Goal: Contribute content: Contribute content

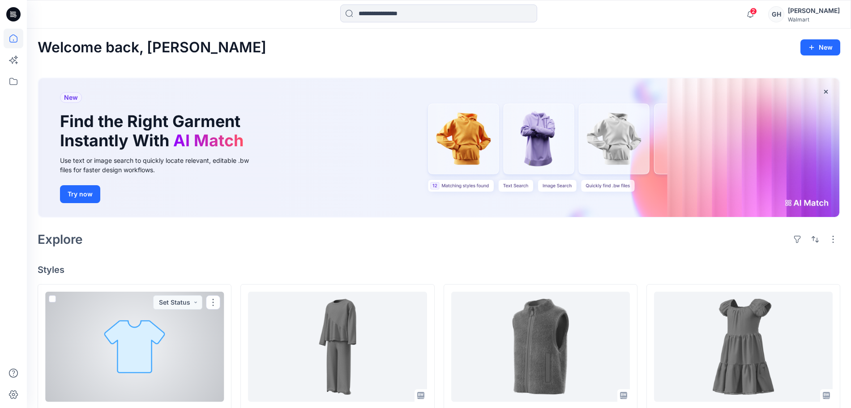
click at [115, 345] on div at bounding box center [134, 347] width 179 height 110
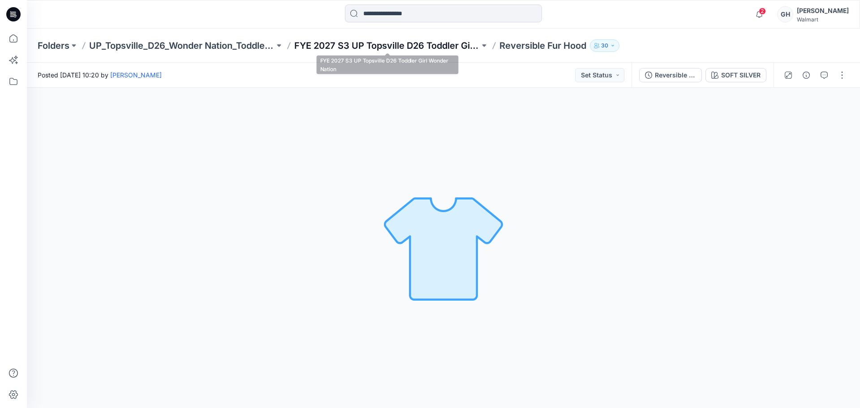
click at [438, 49] on p "FYE 2027 S3 UP Topsville D26 Toddler Girl Wonder Nation" at bounding box center [386, 45] width 185 height 13
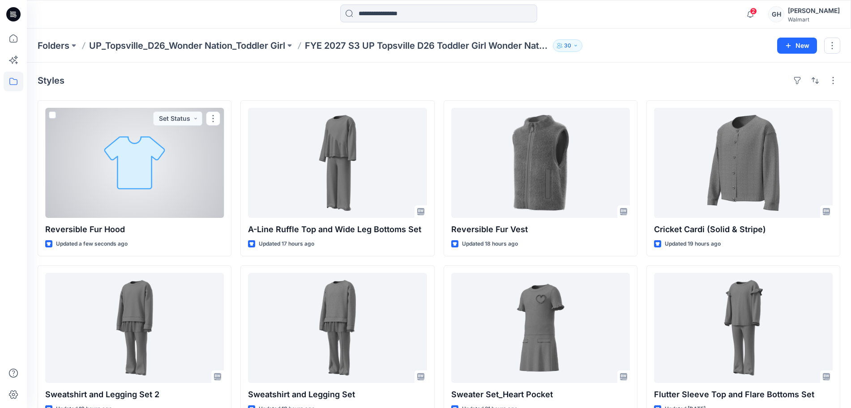
click at [160, 189] on div at bounding box center [134, 163] width 179 height 110
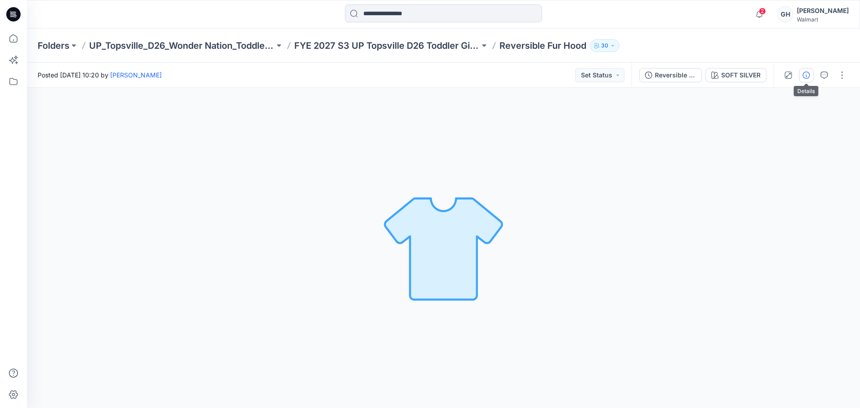
click at [808, 72] on icon "button" at bounding box center [805, 75] width 7 height 7
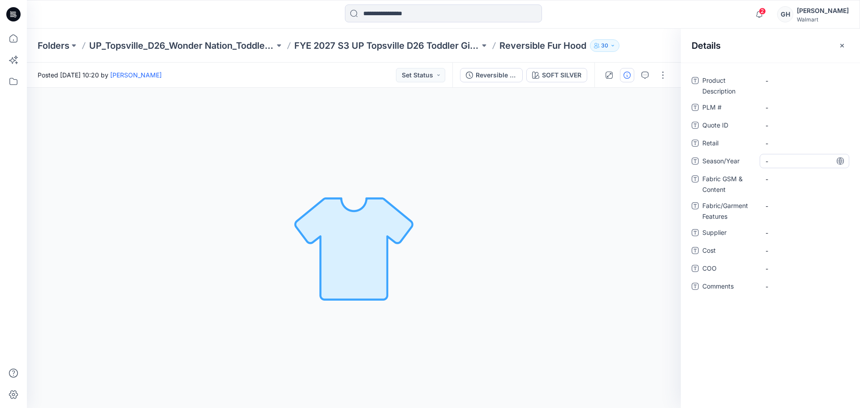
click at [777, 157] on span "-" at bounding box center [804, 161] width 78 height 9
type textarea "**********"
click at [791, 228] on span "-" at bounding box center [804, 232] width 78 height 9
type textarea "*********"
click at [801, 180] on Content "-" at bounding box center [804, 179] width 78 height 9
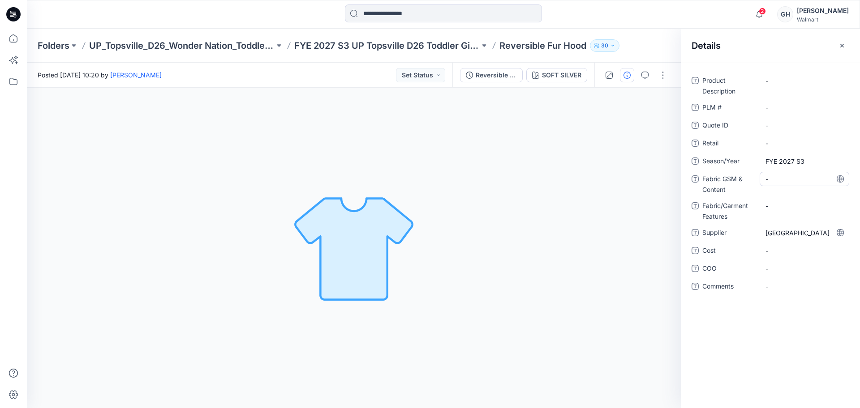
click at [798, 183] on Content "-" at bounding box center [804, 179] width 78 height 9
type textarea "**********"
click at [785, 207] on Features "-" at bounding box center [804, 211] width 78 height 9
click at [801, 198] on Content "400 Grams/100% Recycled Polyester /Recycled Cony Faux Fur" at bounding box center [804, 186] width 78 height 28
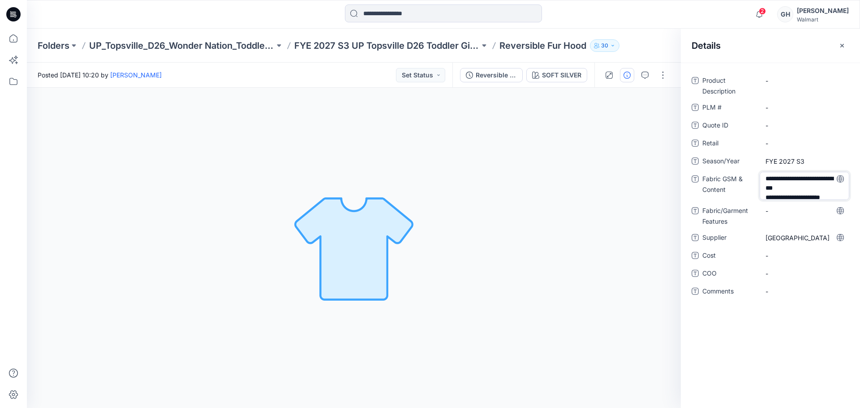
scroll to position [12, 0]
click at [799, 194] on textarea "**********" at bounding box center [804, 186] width 90 height 28
type textarea "**********"
click at [799, 211] on Features "-" at bounding box center [804, 210] width 78 height 9
click at [822, 193] on Content "400 Grams/100% Recycled Polyester /Recycled Cony Faux Fur *Cut Nap Down* |" at bounding box center [804, 186] width 78 height 28
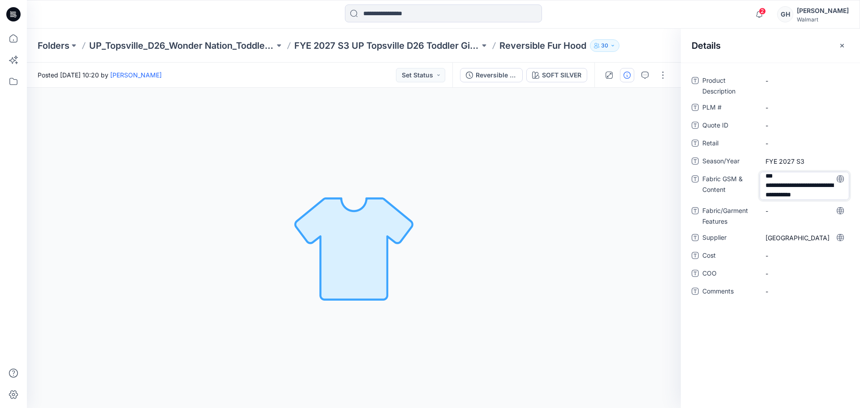
click at [833, 193] on textarea "**********" at bounding box center [804, 186] width 90 height 28
type textarea "**********"
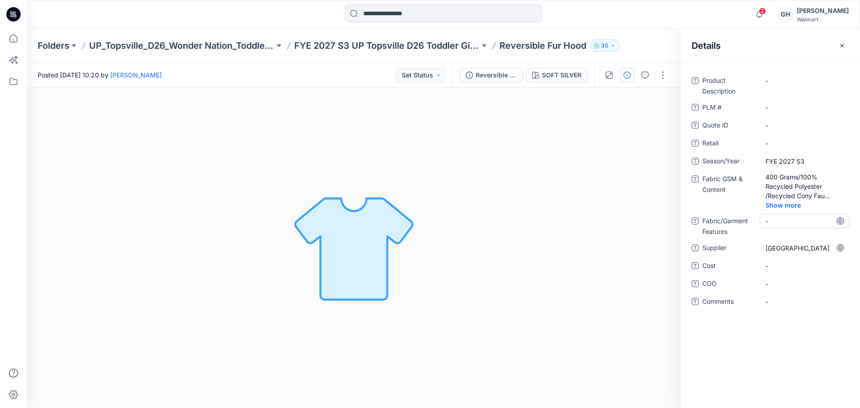
click at [802, 211] on div "Product Description - PLM # - Quote ID - Retail - Season/Year FYE 2027 S3 Fabri…" at bounding box center [770, 196] width 158 height 246
click at [783, 198] on Content "400 Grams/100% Recycled Polyester /Recycled Cony Faux Fur *Cut Nap Down* | 240 …" at bounding box center [804, 186] width 78 height 28
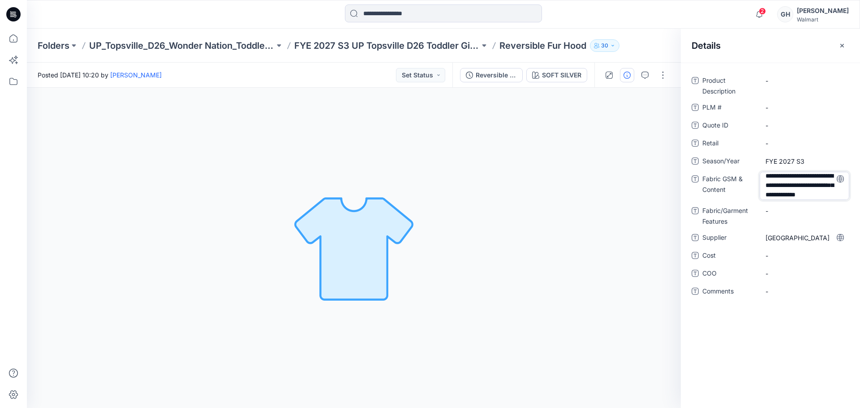
click at [799, 196] on textarea "**********" at bounding box center [804, 186] width 90 height 28
type textarea "**********"
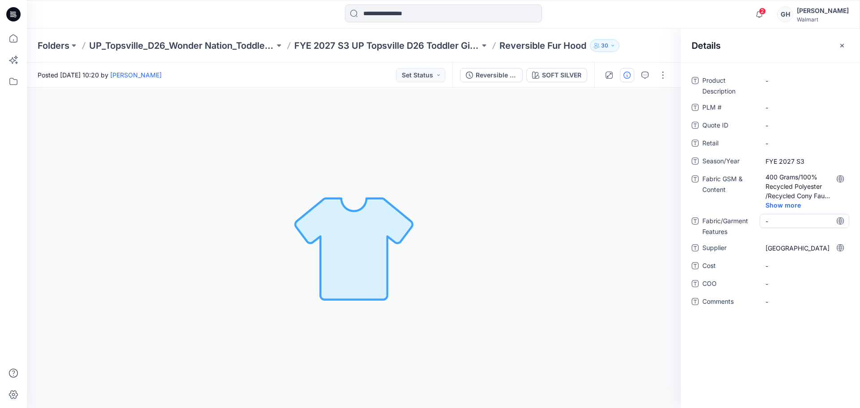
click at [791, 210] on div "Product Description - PLM # - Quote ID - Retail - Season/Year FYE 2027 S3 Fabri…" at bounding box center [770, 196] width 158 height 246
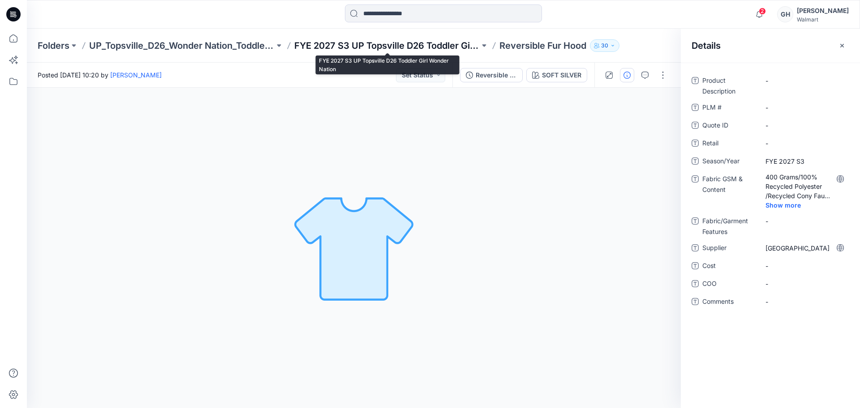
click at [371, 43] on p "FYE 2027 S3 UP Topsville D26 Toddler Girl Wonder Nation" at bounding box center [386, 45] width 185 height 13
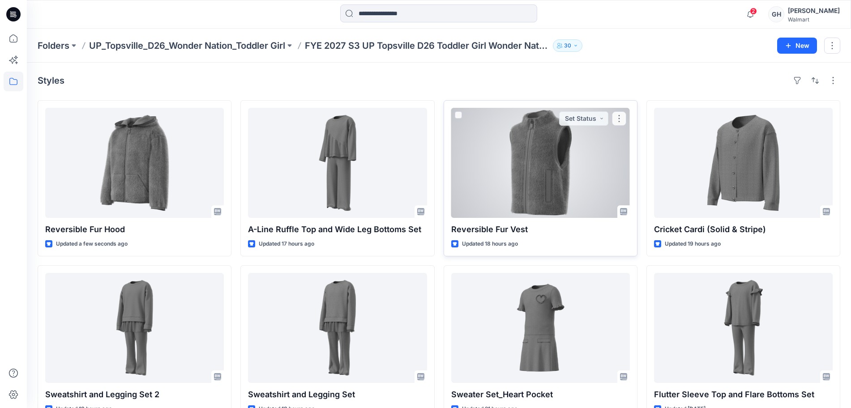
click at [559, 205] on div at bounding box center [540, 163] width 179 height 110
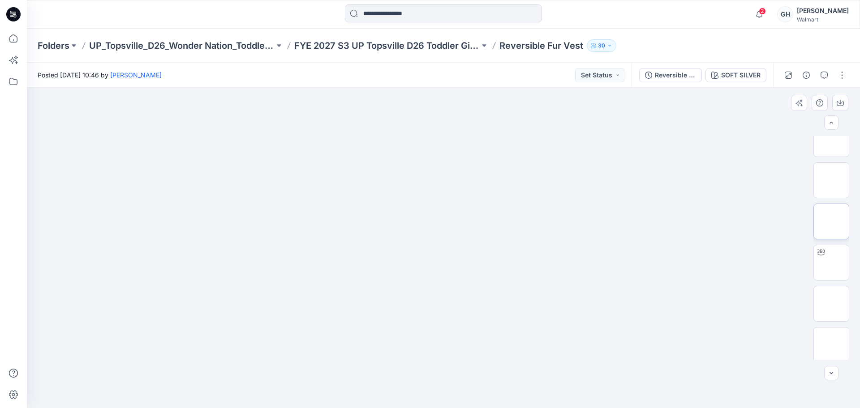
scroll to position [224, 0]
click at [831, 218] on img at bounding box center [831, 218] width 0 height 0
click at [838, 102] on icon "button" at bounding box center [839, 102] width 7 height 7
click at [345, 39] on p "FYE 2027 S3 UP Topsville D26 Toddler Girl Wonder Nation" at bounding box center [386, 45] width 185 height 13
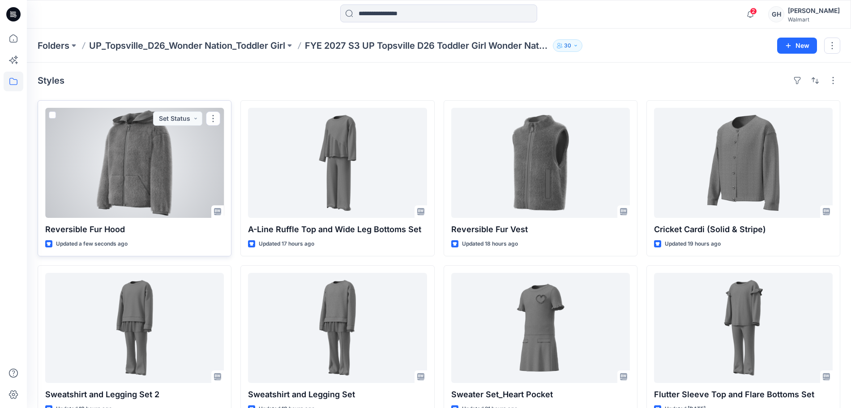
click at [191, 176] on div at bounding box center [134, 163] width 179 height 110
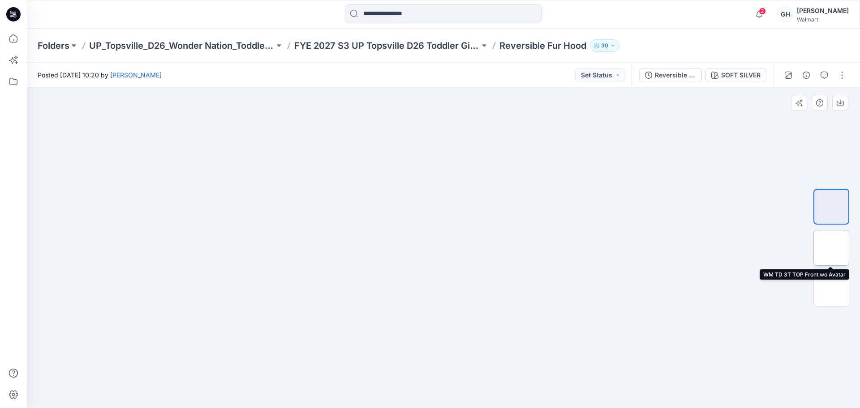
click at [831, 248] on img at bounding box center [831, 248] width 0 height 0
click at [855, 299] on div at bounding box center [830, 248] width 57 height 224
click at [852, 296] on div at bounding box center [830, 248] width 57 height 224
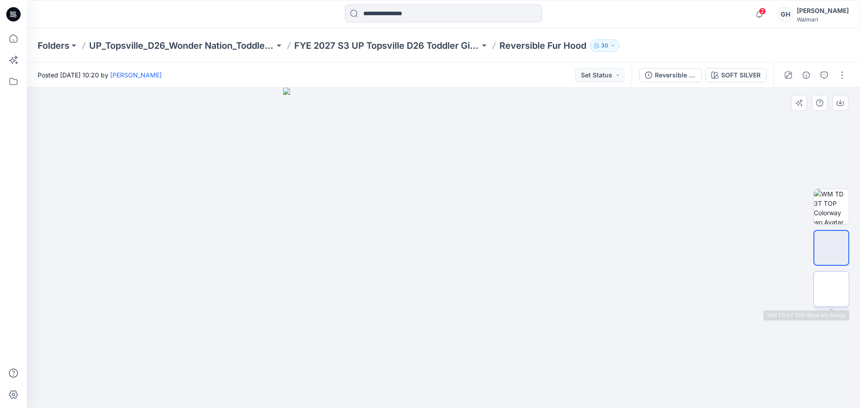
click at [831, 289] on img at bounding box center [831, 289] width 0 height 0
drag, startPoint x: 841, startPoint y: 247, endPoint x: 833, endPoint y: 202, distance: 45.9
click at [831, 248] on img at bounding box center [831, 248] width 0 height 0
click at [833, 201] on img at bounding box center [830, 206] width 35 height 35
click at [848, 72] on button "button" at bounding box center [841, 75] width 14 height 14
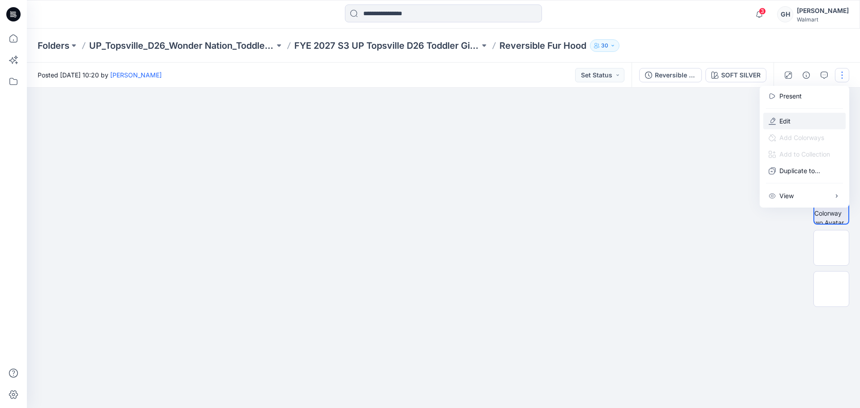
click at [778, 121] on button "Edit" at bounding box center [804, 121] width 82 height 17
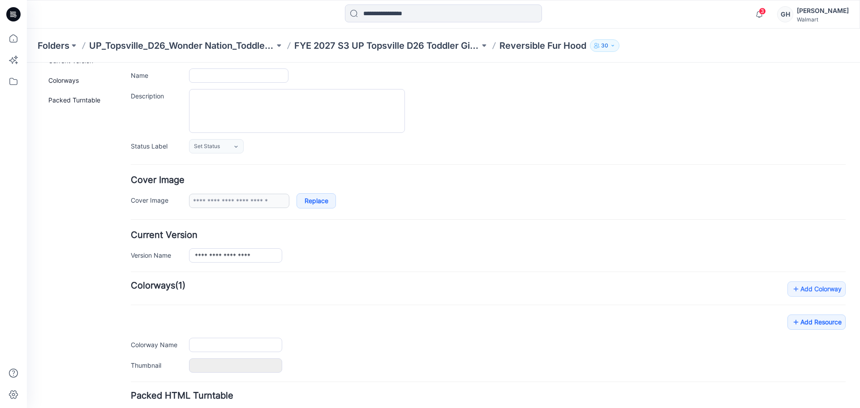
scroll to position [128, 0]
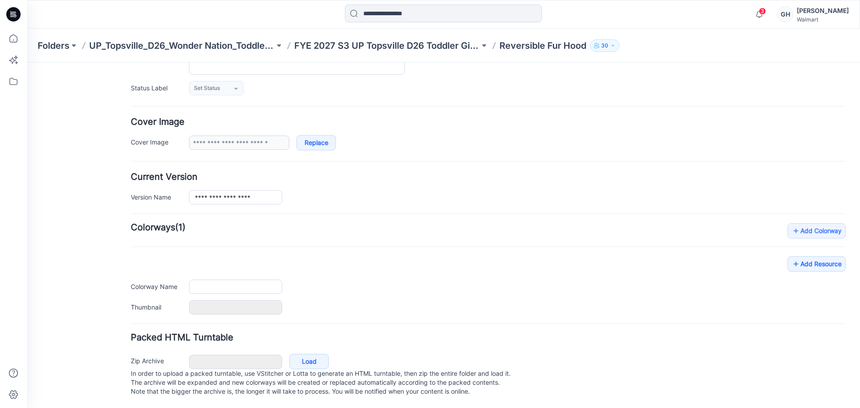
type input "**********"
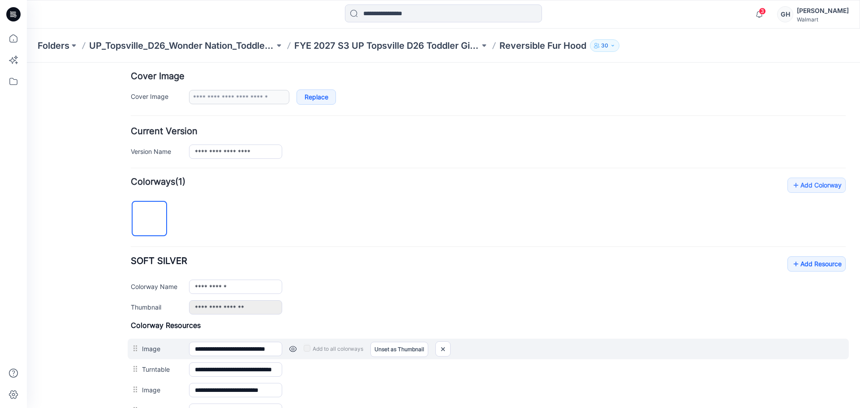
scroll to position [184, 0]
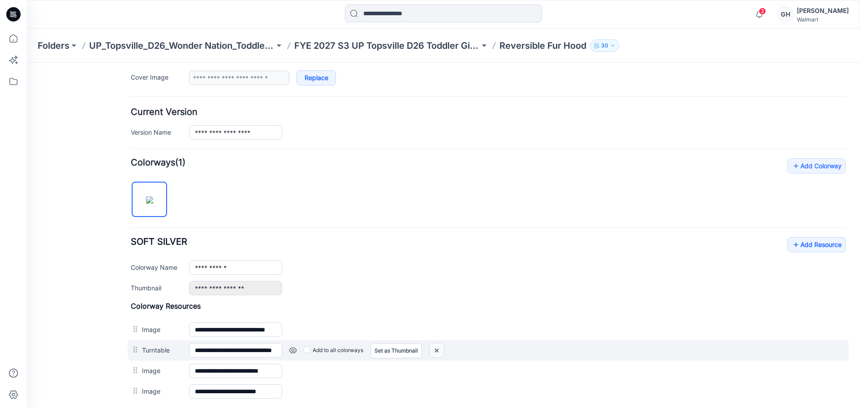
click at [441, 349] on img at bounding box center [436, 350] width 14 height 15
click at [431, 350] on img at bounding box center [436, 350] width 14 height 15
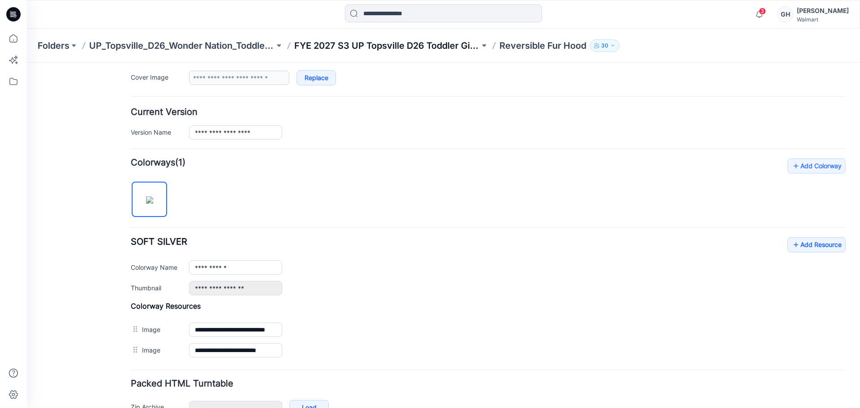
click at [365, 46] on p "FYE 2027 S3 UP Topsville D26 Toddler Girl Wonder Nation" at bounding box center [386, 45] width 185 height 13
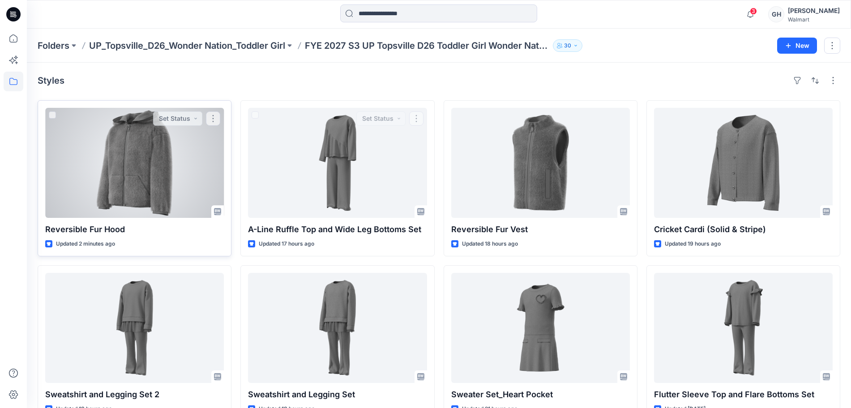
click at [167, 162] on div at bounding box center [134, 163] width 179 height 110
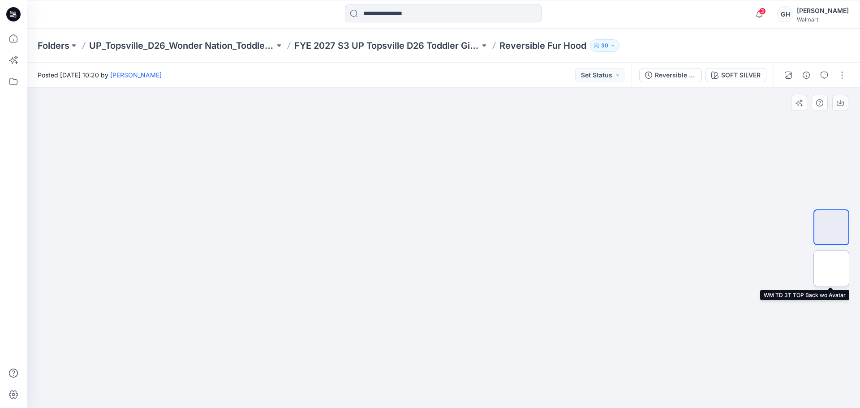
click at [831, 269] on img at bounding box center [831, 269] width 0 height 0
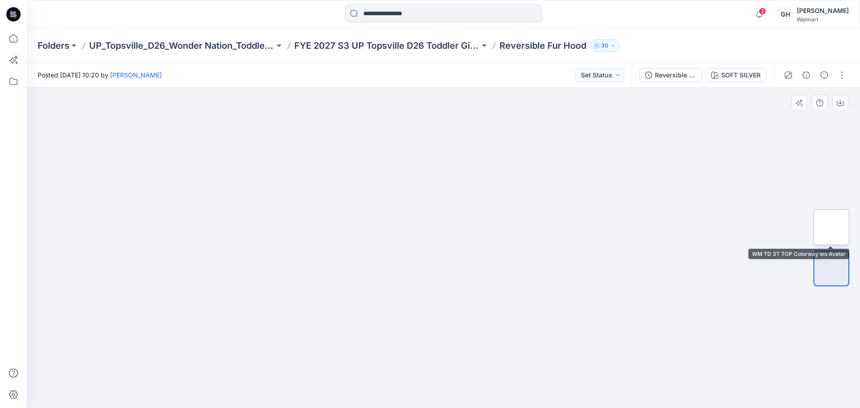
click at [831, 227] on img at bounding box center [831, 227] width 0 height 0
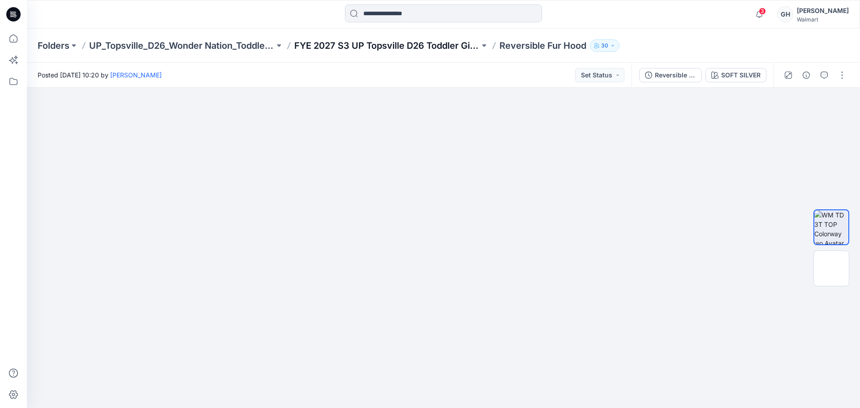
click at [431, 46] on p "FYE 2027 S3 UP Topsville D26 Toddler Girl Wonder Nation" at bounding box center [386, 45] width 185 height 13
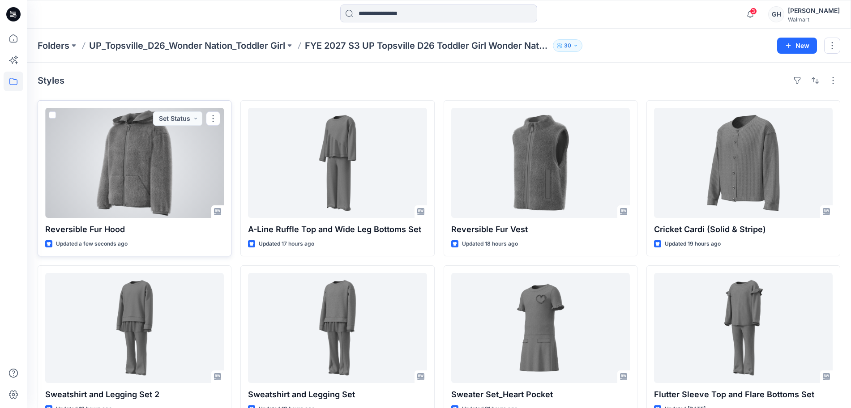
click at [94, 196] on div at bounding box center [134, 163] width 179 height 110
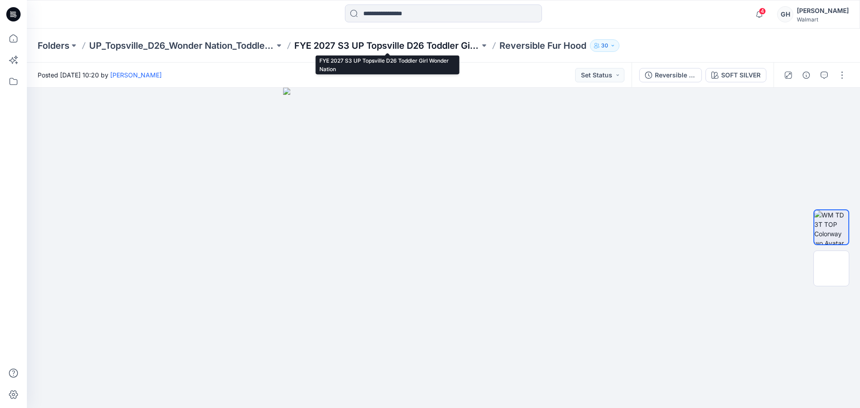
click at [419, 45] on p "FYE 2027 S3 UP Topsville D26 Toddler Girl Wonder Nation" at bounding box center [386, 45] width 185 height 13
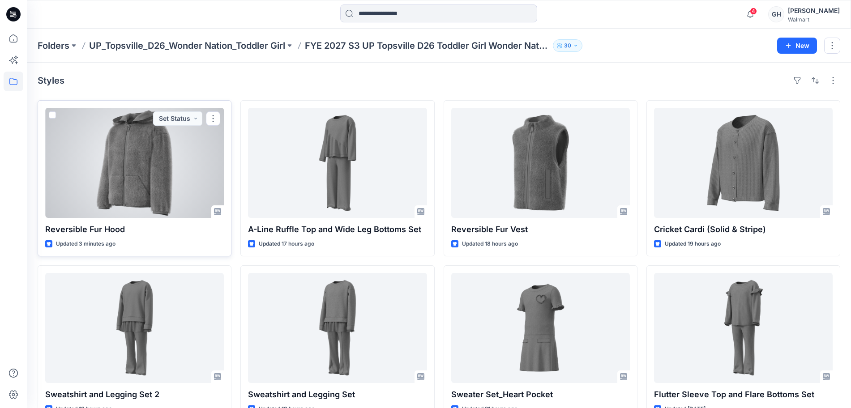
click at [140, 157] on div at bounding box center [134, 163] width 179 height 110
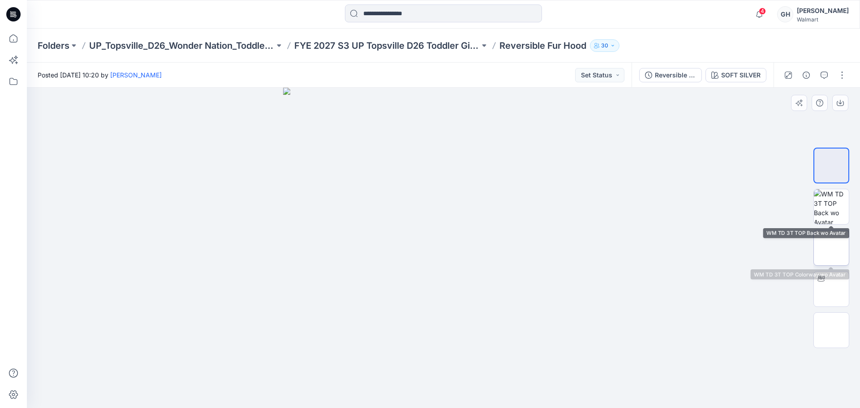
click at [831, 248] on img at bounding box center [831, 248] width 0 height 0
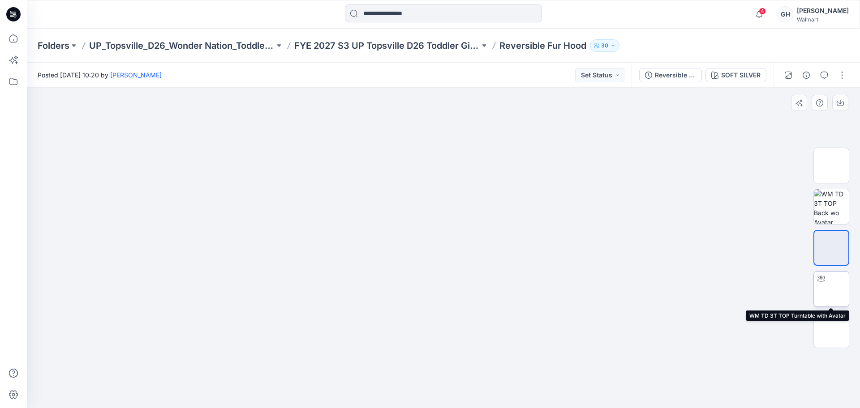
click at [831, 289] on img at bounding box center [831, 289] width 0 height 0
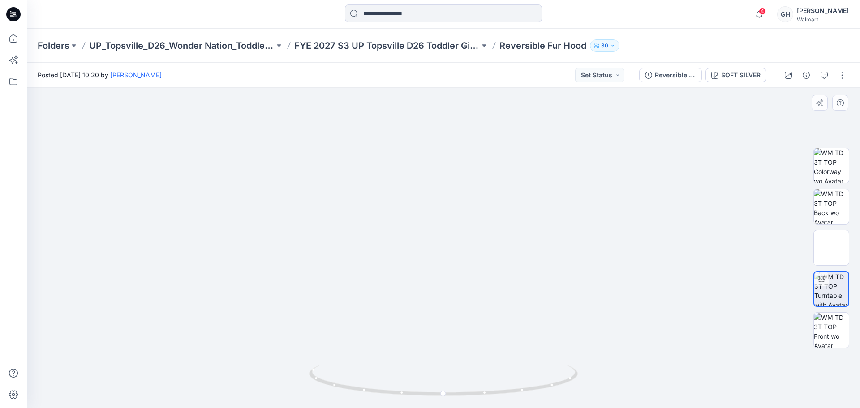
drag, startPoint x: 466, startPoint y: 218, endPoint x: 462, endPoint y: 322, distance: 104.8
click at [841, 73] on button "button" at bounding box center [841, 75] width 14 height 14
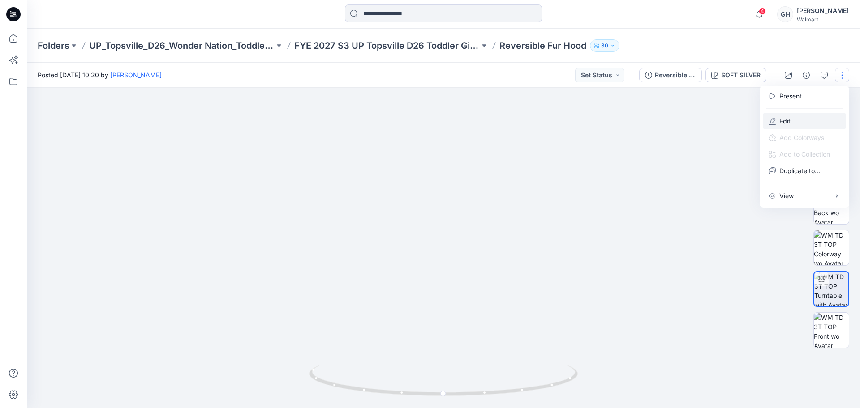
click at [790, 114] on button "Edit" at bounding box center [804, 121] width 82 height 17
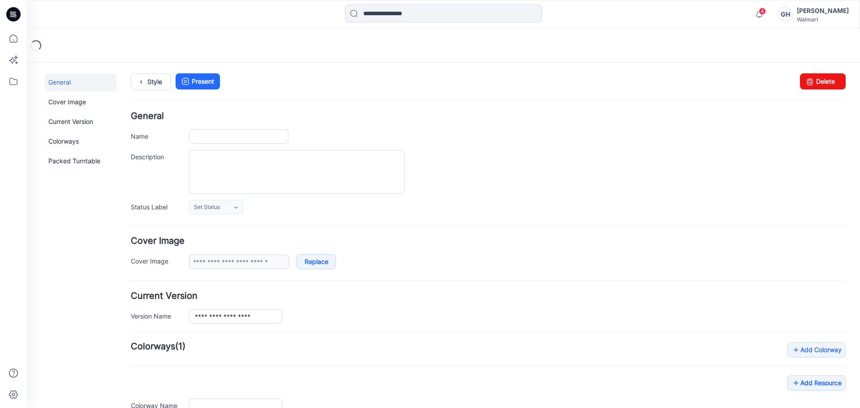
type input "**********"
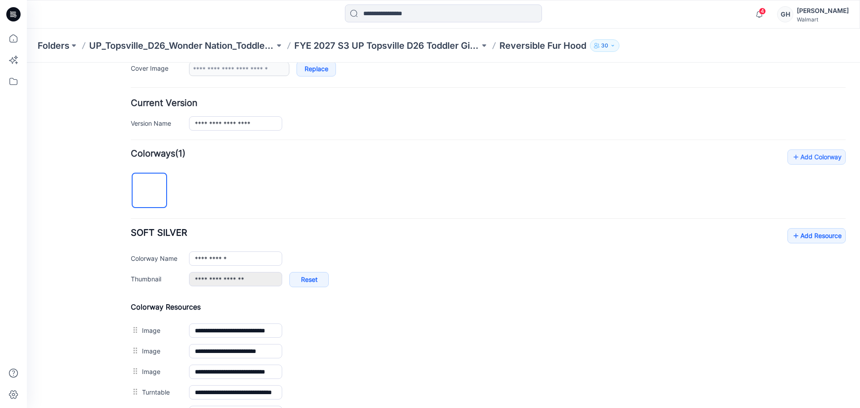
scroll to position [224, 0]
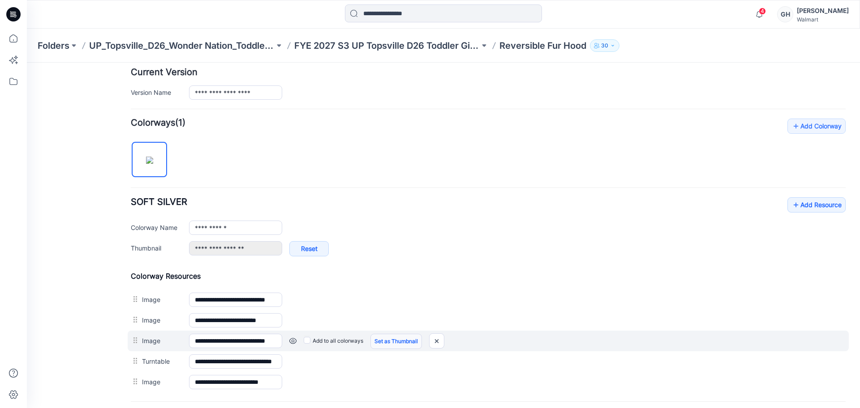
click at [385, 339] on link "Set as Thumbnail" at bounding box center [395, 341] width 51 height 15
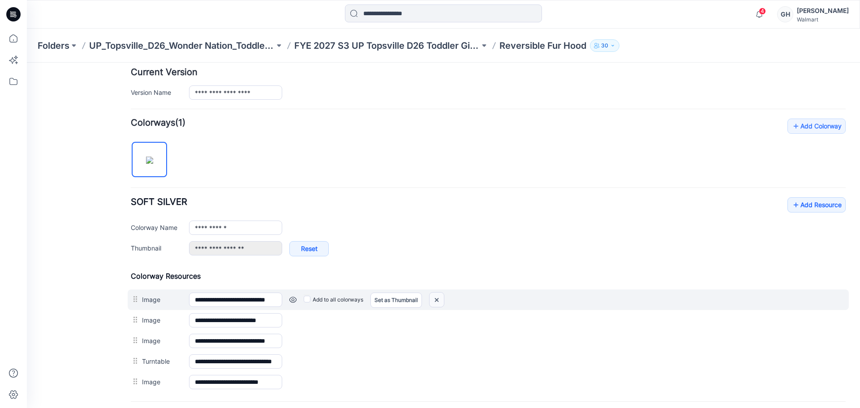
click at [437, 297] on img at bounding box center [436, 300] width 14 height 15
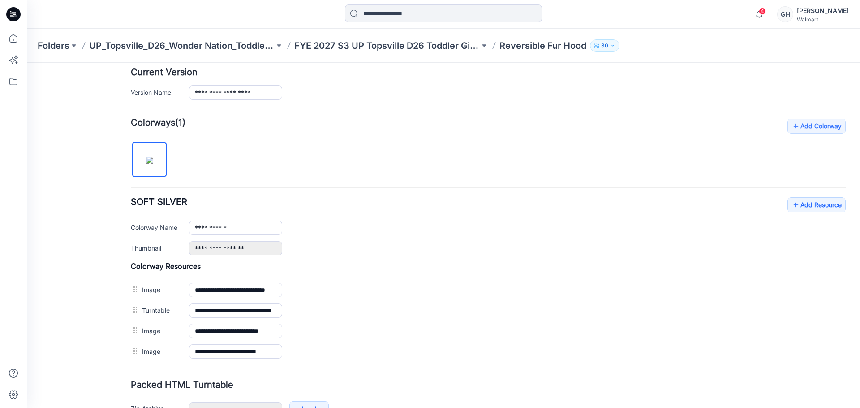
click at [810, 197] on div "**********" at bounding box center [488, 241] width 714 height 244
click at [813, 204] on link "Add Resource" at bounding box center [816, 204] width 58 height 15
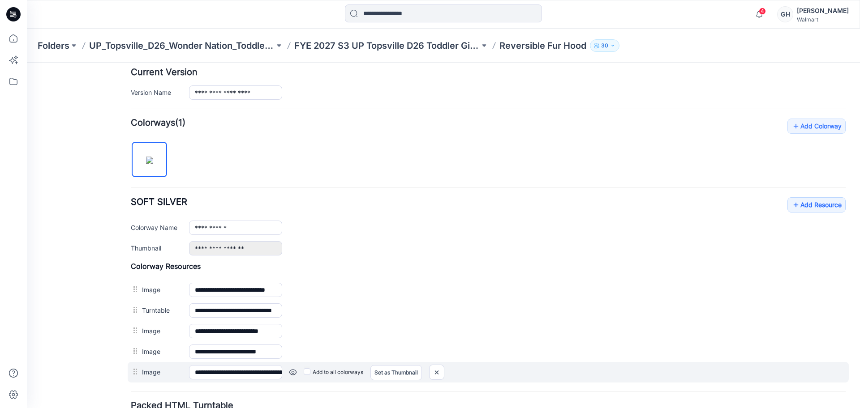
click at [295, 371] on link at bounding box center [292, 372] width 7 height 7
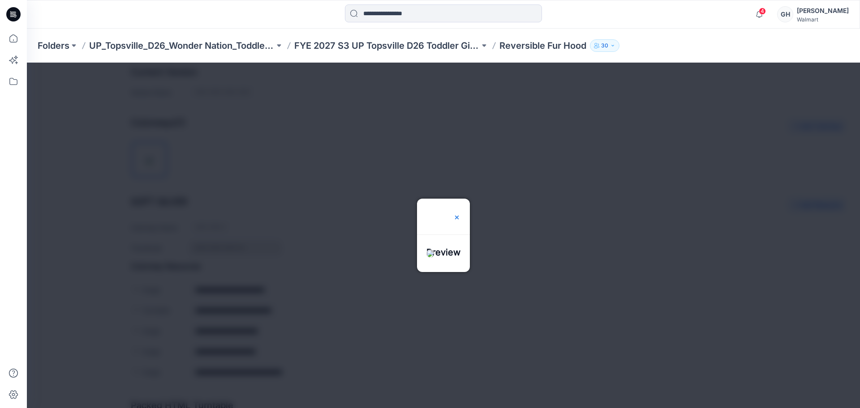
click at [460, 214] on img at bounding box center [456, 217] width 7 height 7
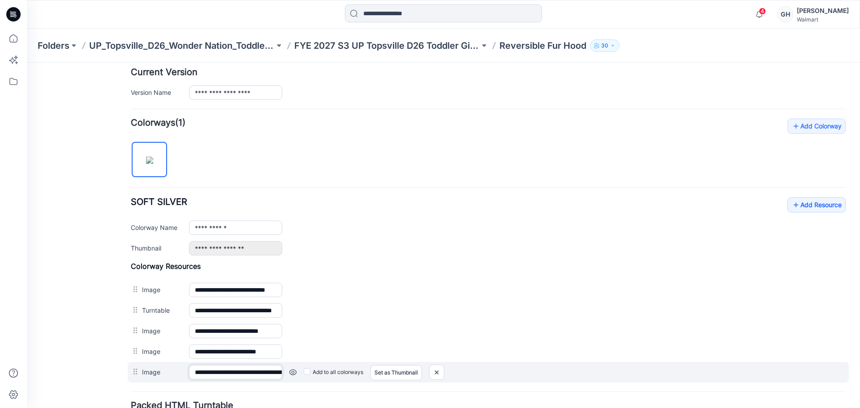
click at [246, 371] on input "**********" at bounding box center [235, 372] width 93 height 14
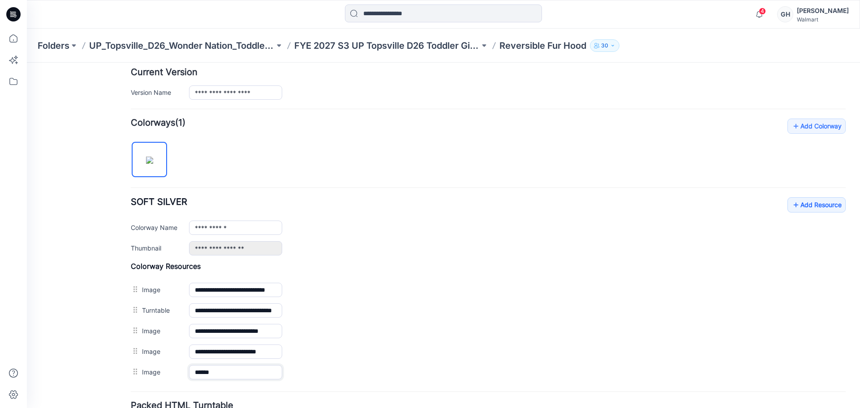
type input "******"
click at [105, 351] on div "General Cover Image Current Version Colorways Packed Turntable" at bounding box center [81, 163] width 72 height 627
click at [813, 203] on link "Add Resource" at bounding box center [816, 204] width 58 height 15
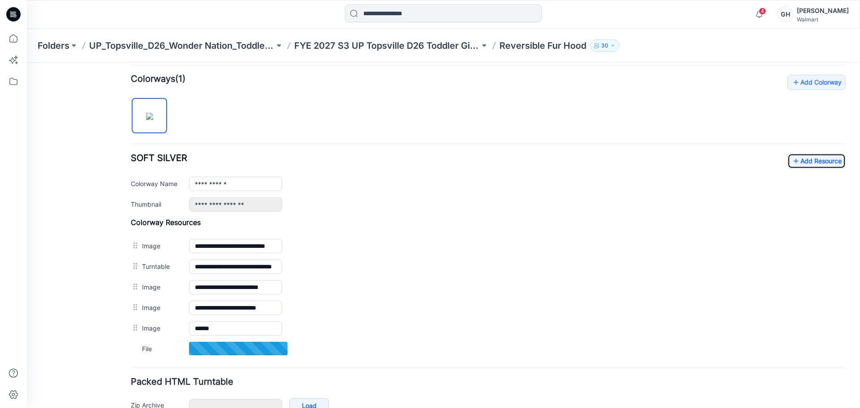
scroll to position [321, 0]
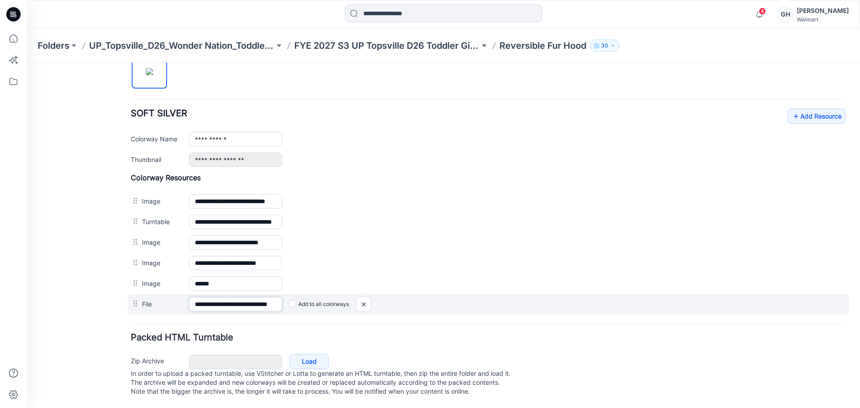
click at [230, 298] on input "**********" at bounding box center [235, 304] width 93 height 14
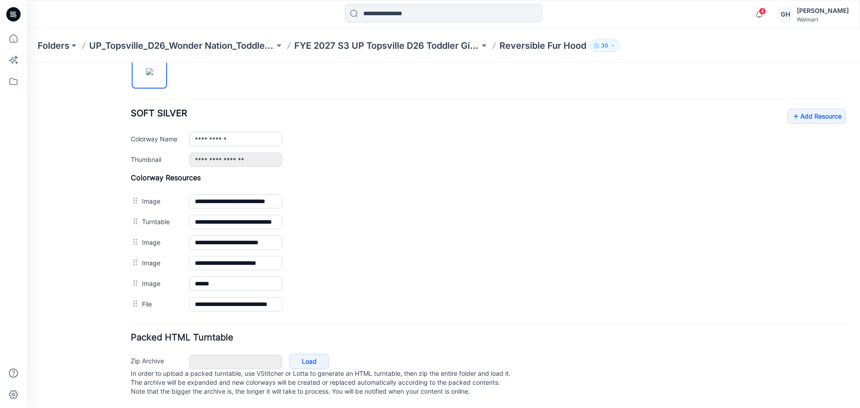
click at [264, 319] on form "**********" at bounding box center [488, 99] width 714 height 600
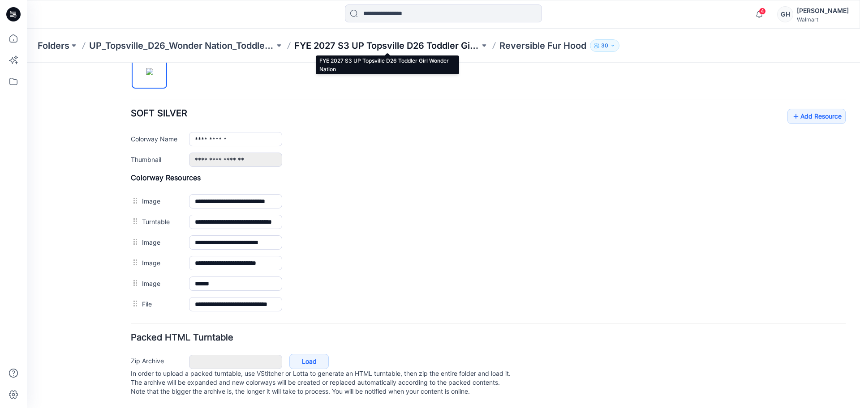
click at [373, 40] on p "FYE 2027 S3 UP Topsville D26 Toddler Girl Wonder Nation" at bounding box center [386, 45] width 185 height 13
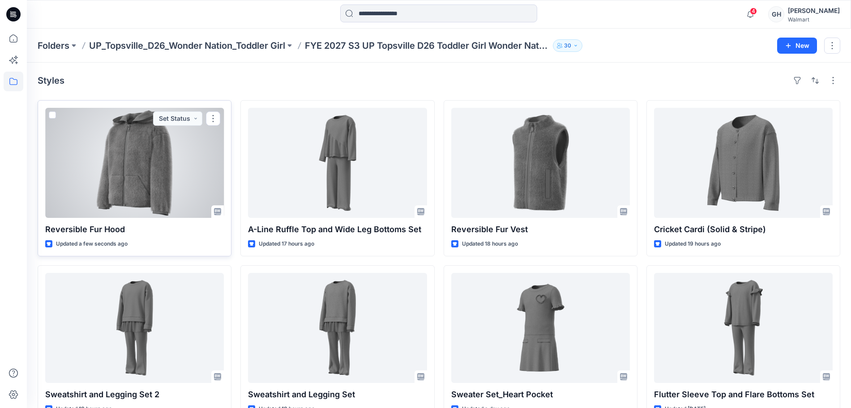
click at [104, 189] on div at bounding box center [134, 163] width 179 height 110
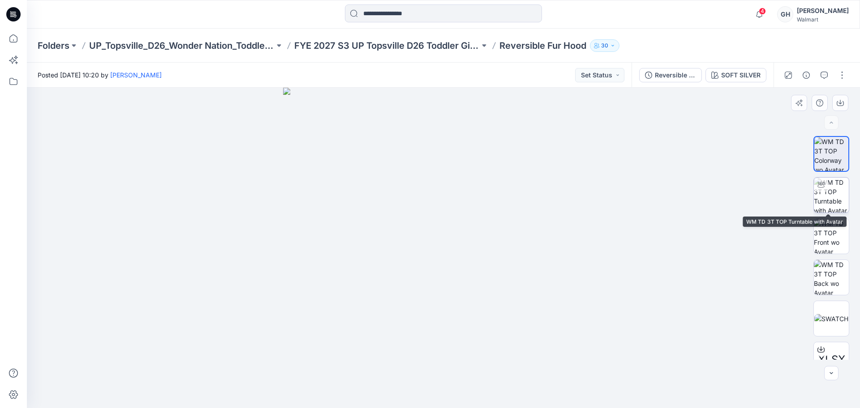
click at [833, 197] on img at bounding box center [830, 195] width 35 height 35
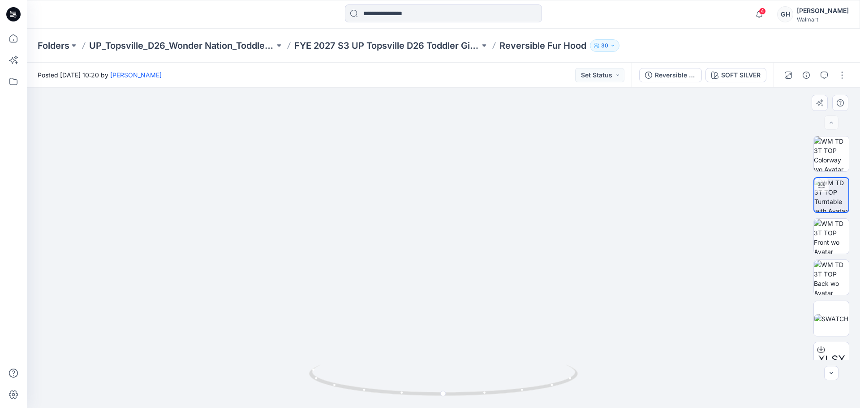
drag, startPoint x: 474, startPoint y: 145, endPoint x: 455, endPoint y: 285, distance: 140.9
click at [455, 285] on img at bounding box center [443, 238] width 638 height 340
drag, startPoint x: 441, startPoint y: 391, endPoint x: 450, endPoint y: 391, distance: 9.0
click at [450, 391] on icon at bounding box center [444, 382] width 271 height 34
drag, startPoint x: 813, startPoint y: 232, endPoint x: 838, endPoint y: 256, distance: 34.5
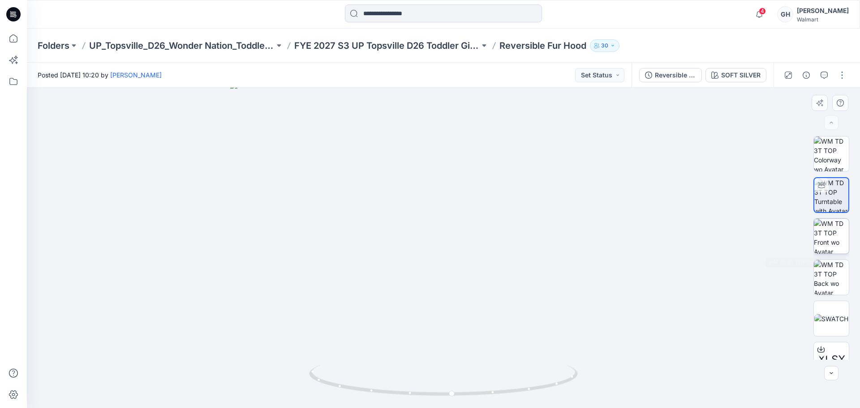
click at [813, 232] on img at bounding box center [830, 236] width 35 height 35
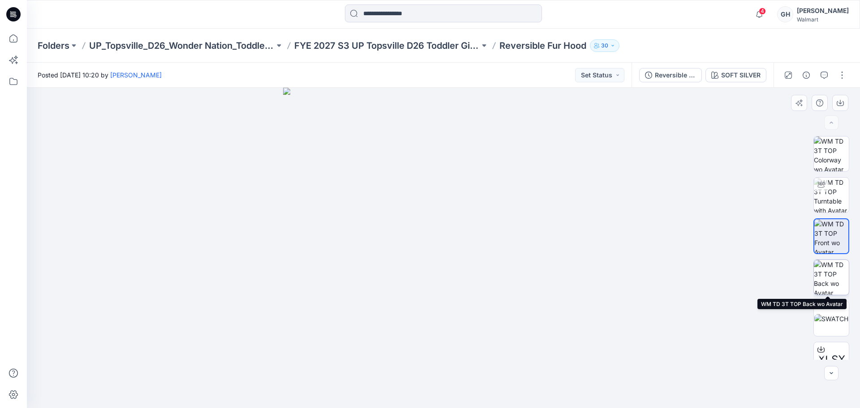
click at [827, 278] on img at bounding box center [830, 277] width 35 height 35
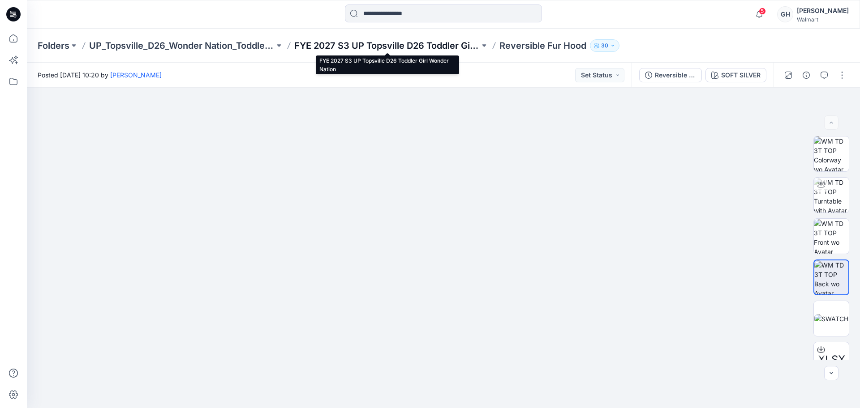
click at [395, 47] on p "FYE 2027 S3 UP Topsville D26 Toddler Girl Wonder Nation" at bounding box center [386, 45] width 185 height 13
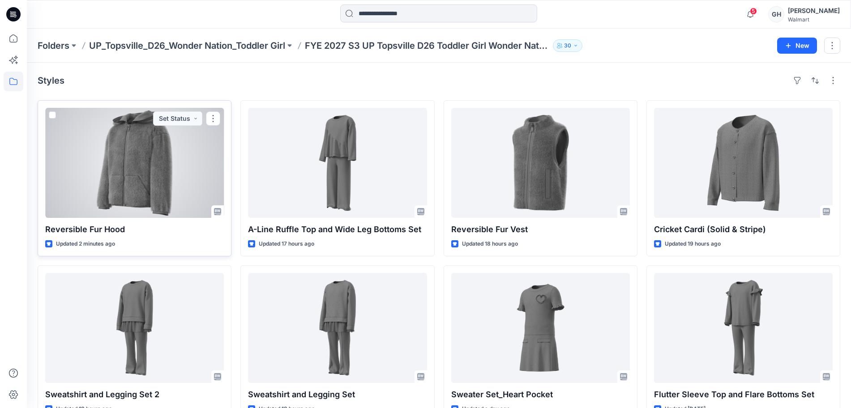
click at [124, 178] on div at bounding box center [134, 163] width 179 height 110
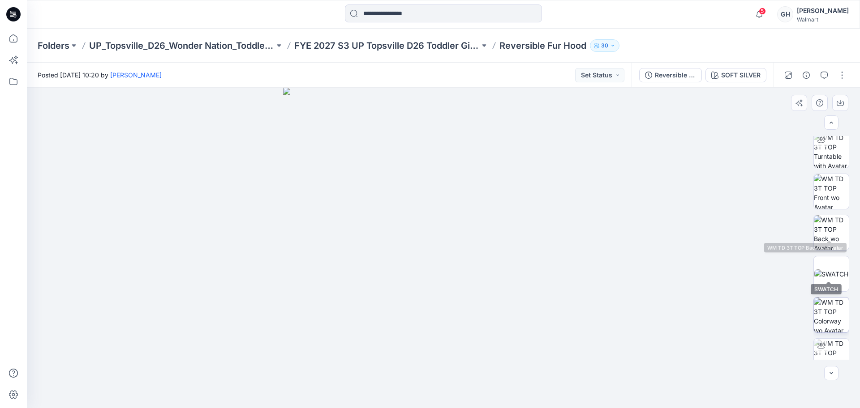
scroll to position [56, 0]
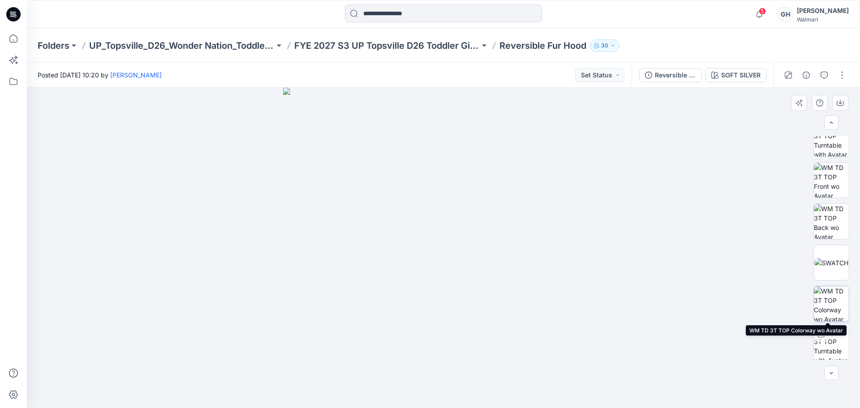
click at [834, 299] on img at bounding box center [830, 304] width 35 height 35
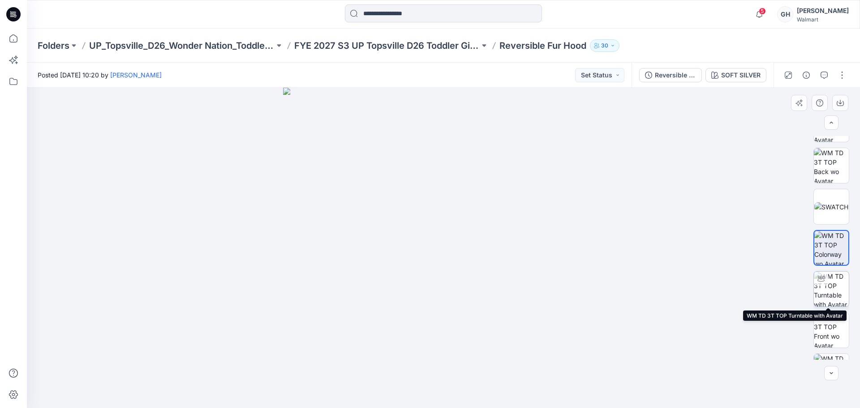
click at [826, 287] on img at bounding box center [830, 289] width 35 height 35
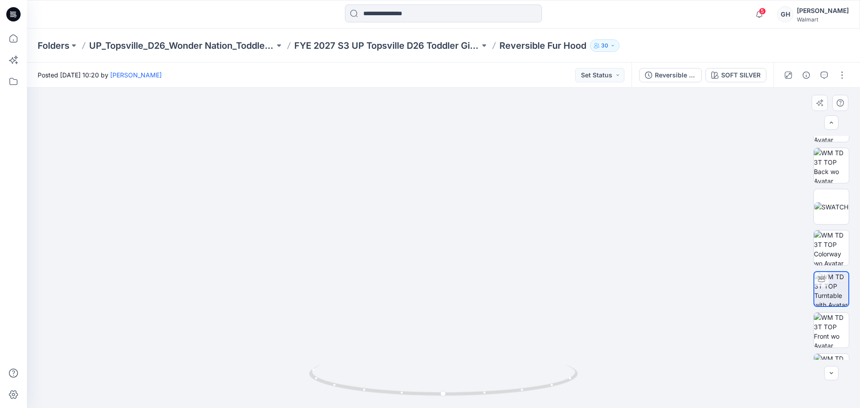
drag, startPoint x: 462, startPoint y: 192, endPoint x: 466, endPoint y: 263, distance: 71.3
click at [466, 263] on img at bounding box center [443, 176] width 753 height 466
drag, startPoint x: 455, startPoint y: 395, endPoint x: 308, endPoint y: 395, distance: 146.4
click at [308, 395] on div at bounding box center [443, 248] width 833 height 321
click at [828, 335] on img at bounding box center [830, 330] width 35 height 35
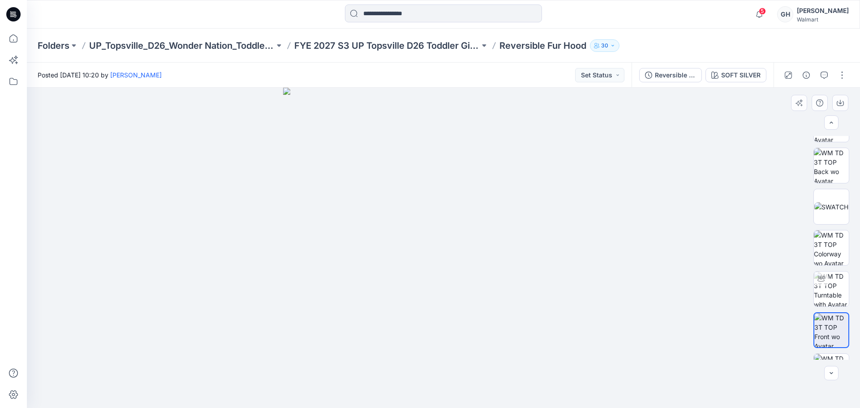
scroll to position [183, 0]
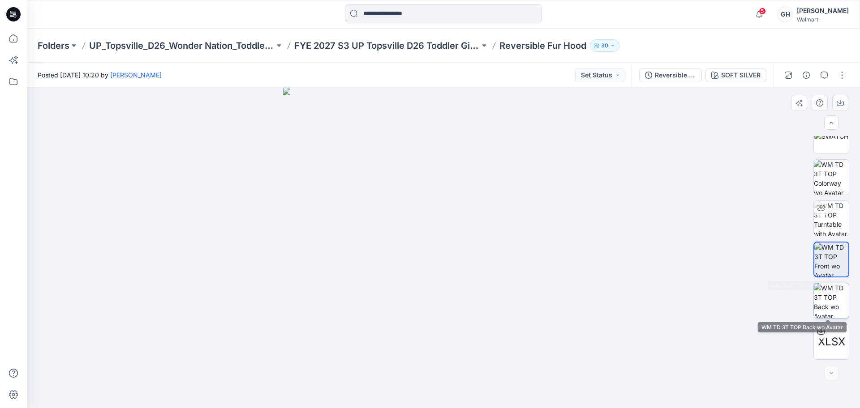
click at [834, 291] on img at bounding box center [830, 300] width 35 height 35
click at [838, 73] on button "button" at bounding box center [841, 75] width 14 height 14
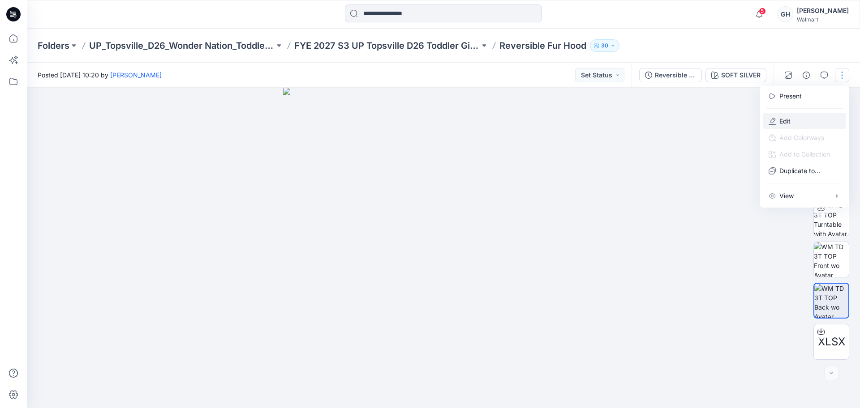
click at [778, 119] on button "Edit" at bounding box center [804, 121] width 82 height 17
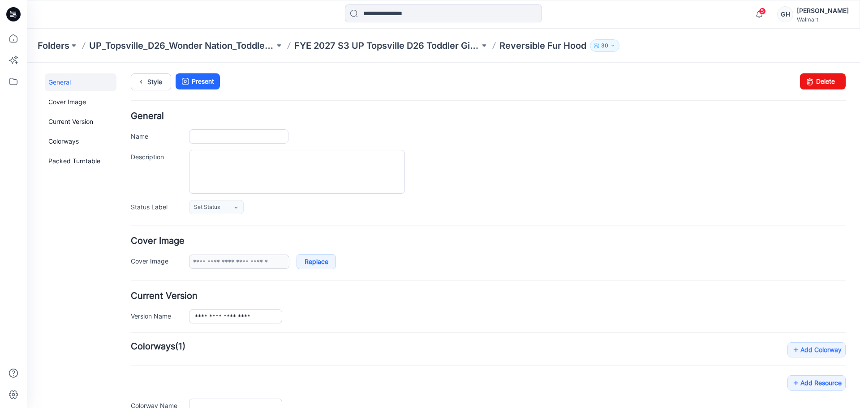
type input "**********"
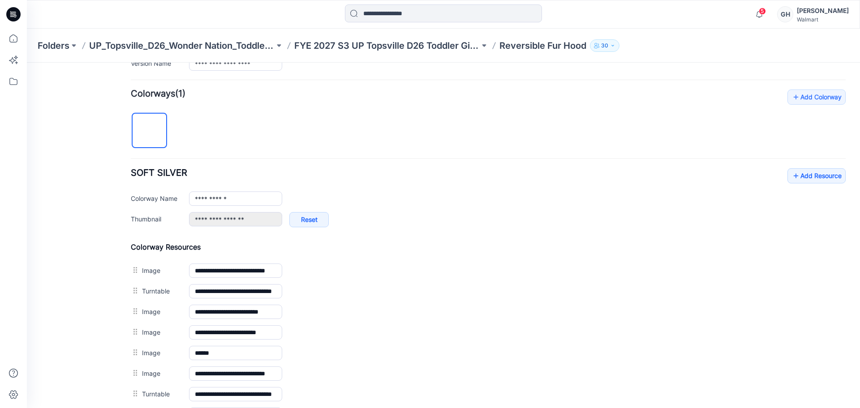
scroll to position [414, 0]
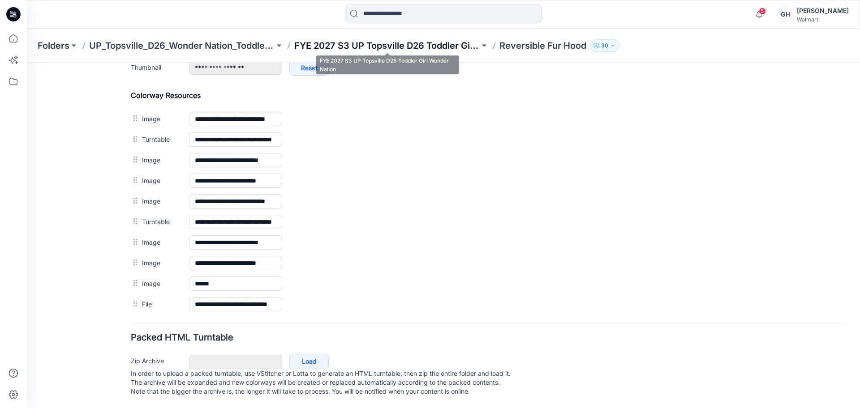
click at [374, 48] on p "FYE 2027 S3 UP Topsville D26 Toddler Girl Wonder Nation" at bounding box center [386, 45] width 185 height 13
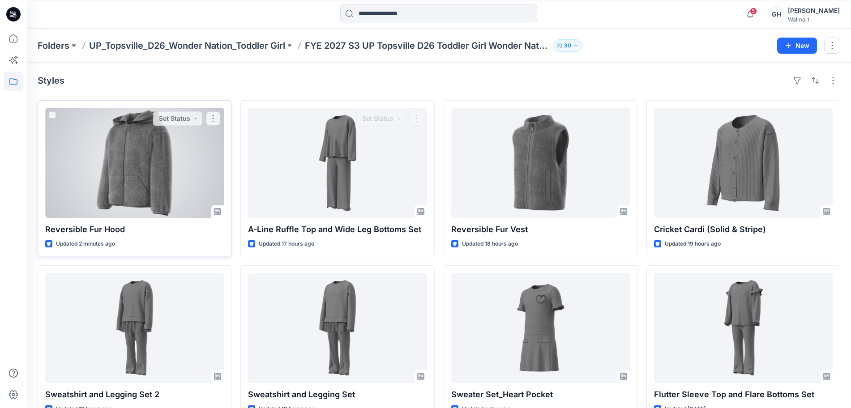
click at [186, 188] on div at bounding box center [134, 163] width 179 height 110
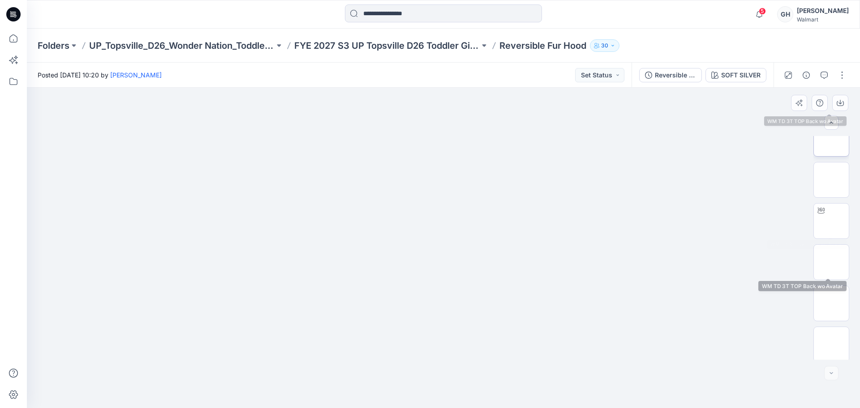
scroll to position [183, 0]
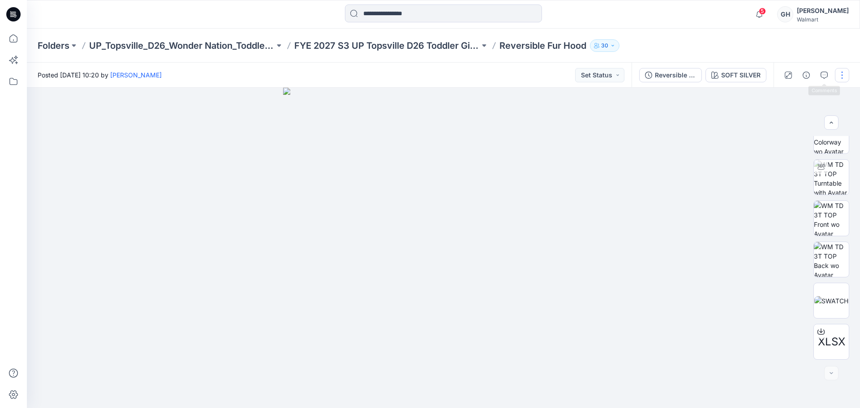
click at [840, 77] on button "button" at bounding box center [841, 75] width 14 height 14
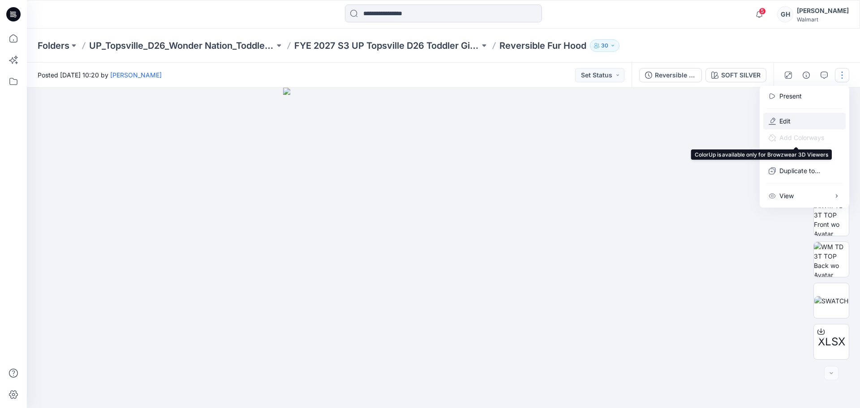
click at [783, 122] on p "Edit" at bounding box center [784, 120] width 11 height 9
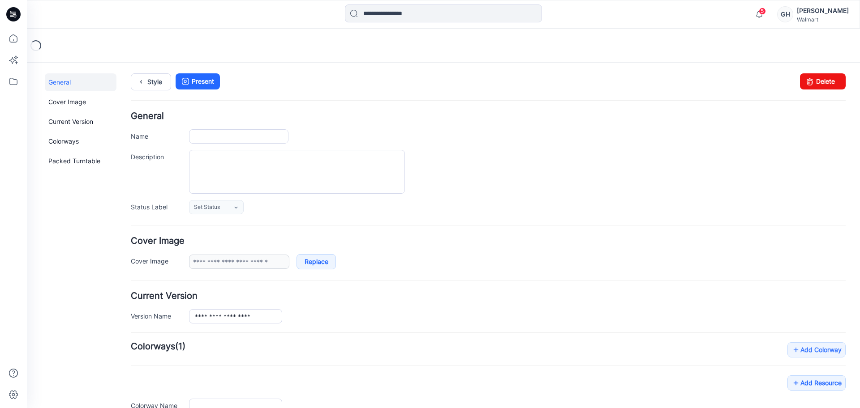
type input "**********"
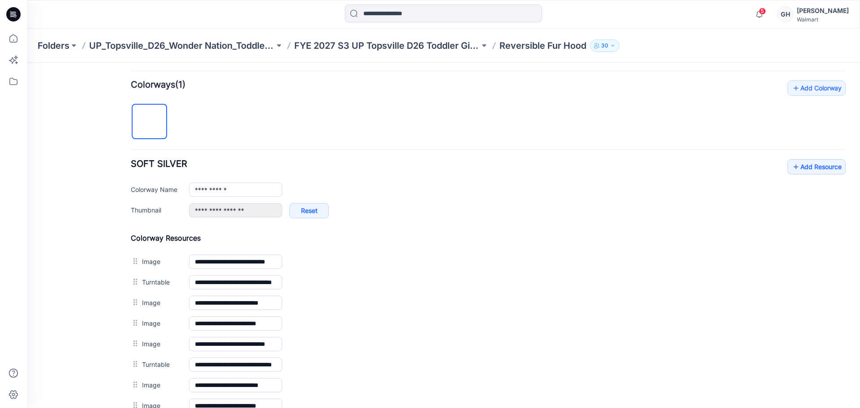
scroll to position [280, 0]
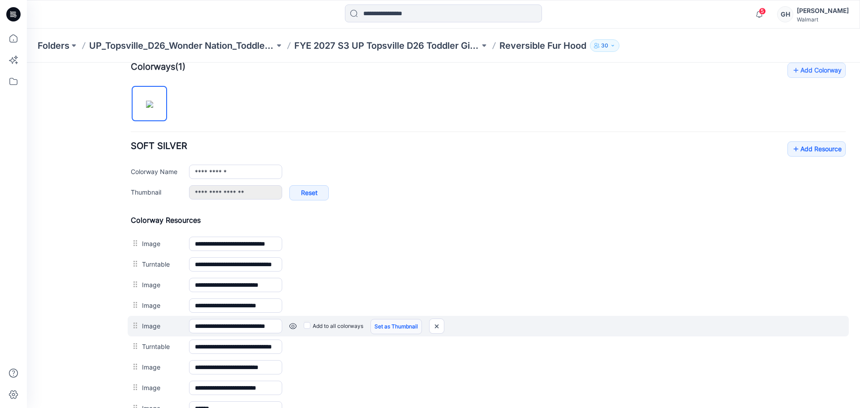
click at [387, 328] on link "Set as Thumbnail" at bounding box center [395, 326] width 51 height 15
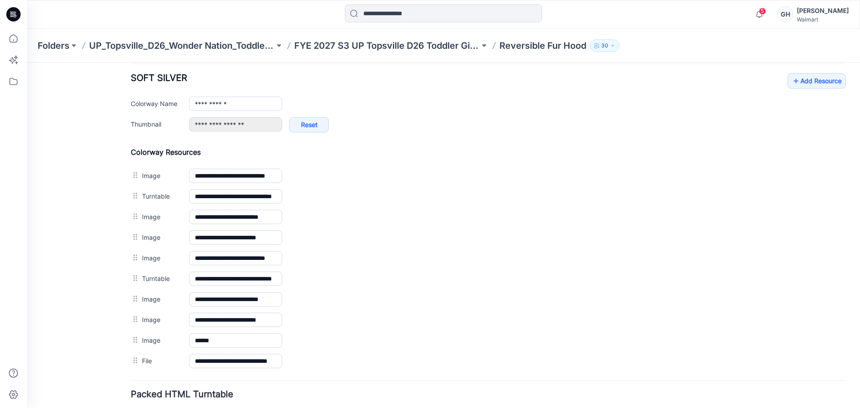
scroll to position [414, 0]
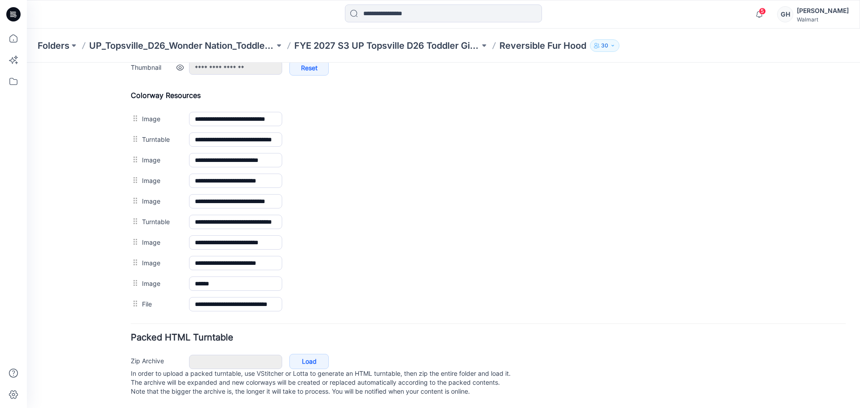
click at [27, 63] on img at bounding box center [27, 63] width 0 height 0
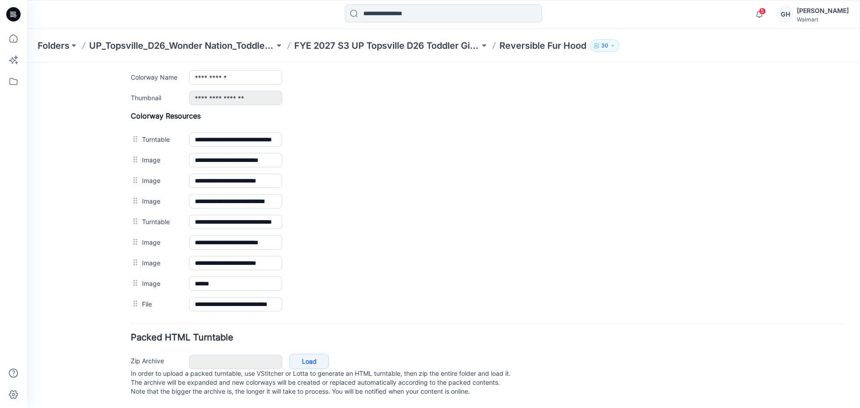
scroll to position [383, 0]
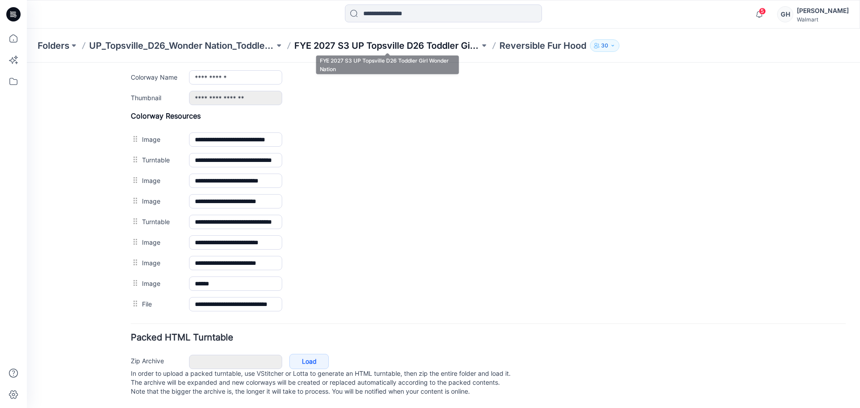
click at [363, 42] on p "FYE 2027 S3 UP Topsville D26 Toddler Girl Wonder Nation" at bounding box center [386, 45] width 185 height 13
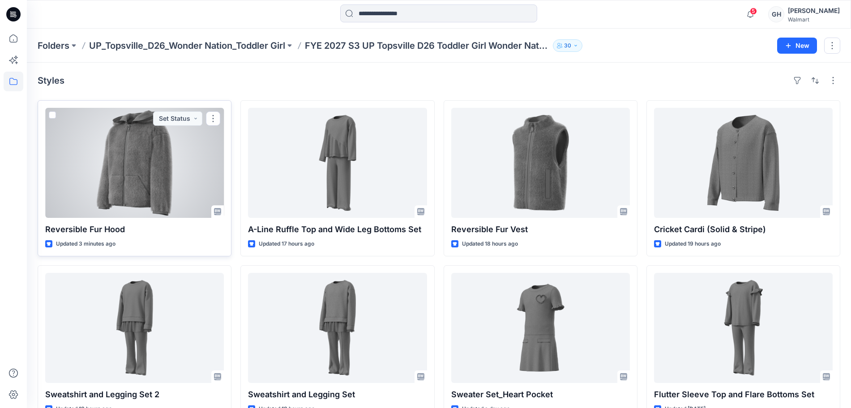
click at [175, 168] on div at bounding box center [134, 163] width 179 height 110
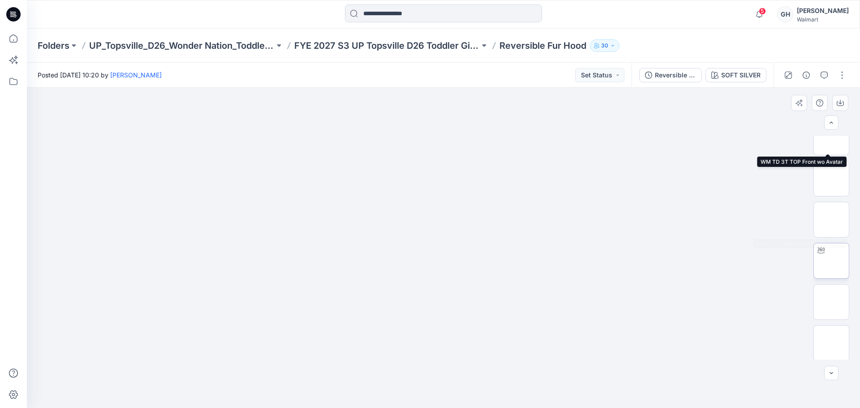
scroll to position [141, 0]
